Goal: Use online tool/utility: Utilize a website feature to perform a specific function

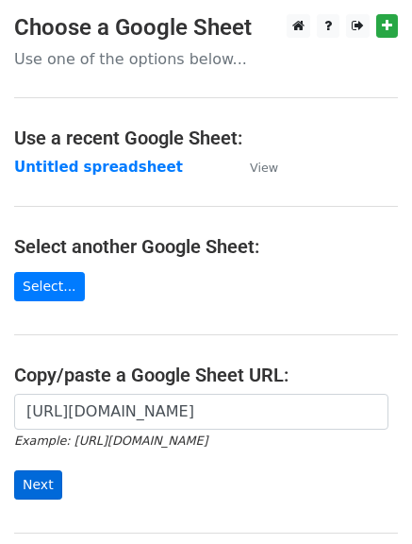
scroll to position [0, 438]
type input "[URL][DOMAIN_NAME]"
click at [42, 480] on input "Next" at bounding box center [38, 484] width 48 height 29
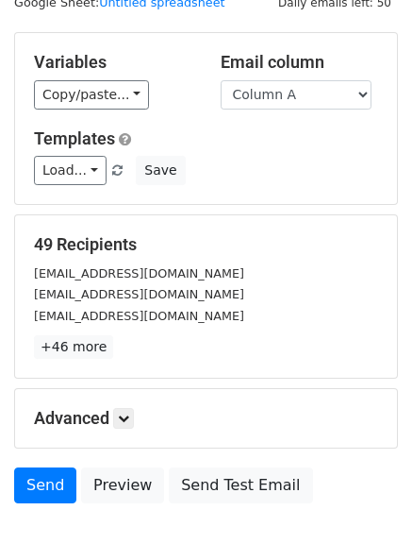
scroll to position [85, 0]
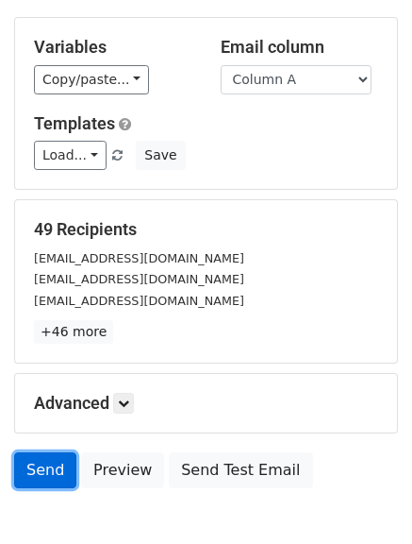
click at [21, 461] on link "Send" at bounding box center [45, 470] width 62 height 36
